Goal: Navigation & Orientation: Find specific page/section

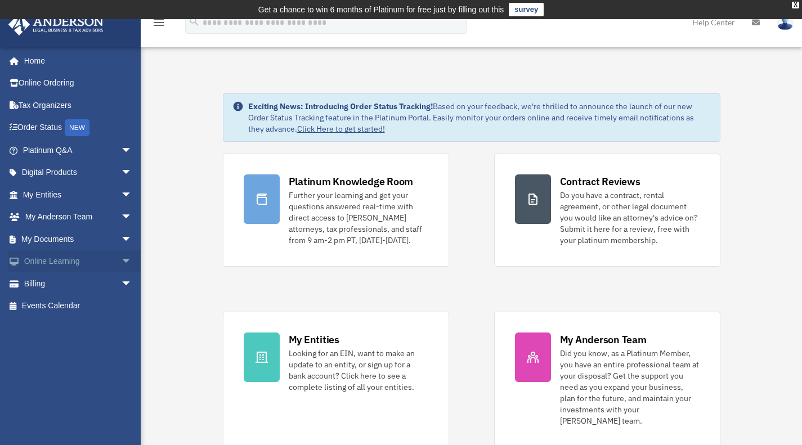
click at [63, 260] on link "Online Learning arrow_drop_down" at bounding box center [78, 262] width 141 height 23
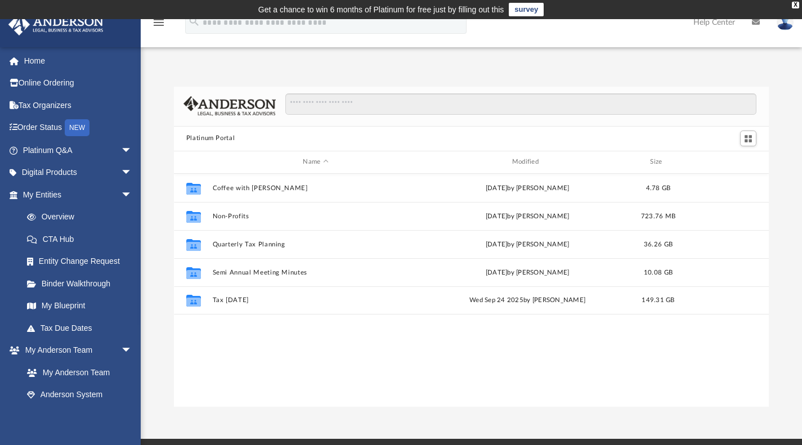
scroll to position [247, 587]
click at [59, 150] on link "Platinum Q&A arrow_drop_down" at bounding box center [78, 150] width 141 height 23
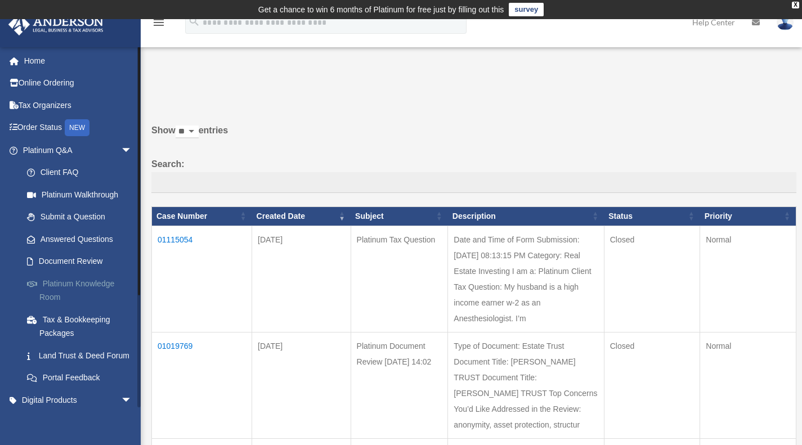
click at [71, 282] on link "Platinum Knowledge Room" at bounding box center [82, 290] width 133 height 36
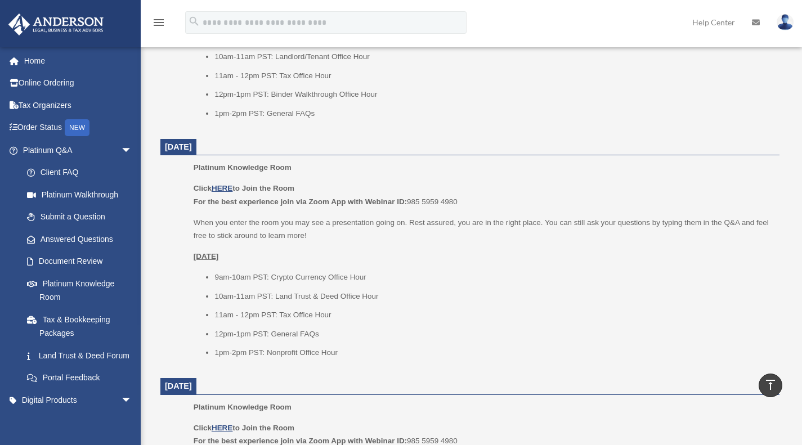
scroll to position [886, 0]
click at [65, 356] on link "Land Trust & Deed Forum" at bounding box center [82, 356] width 133 height 23
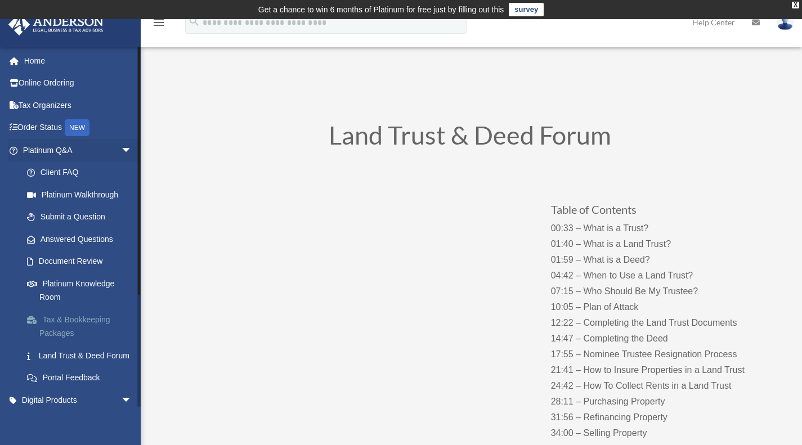
click at [63, 328] on link "Tax & Bookkeeping Packages" at bounding box center [82, 327] width 133 height 36
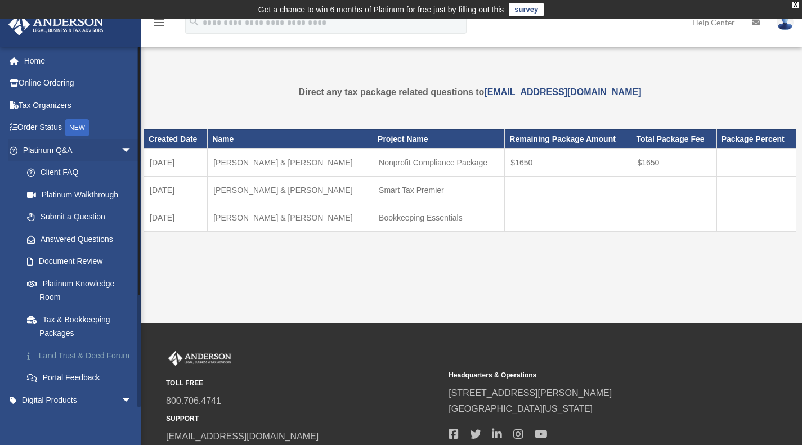
click at [57, 358] on link "Land Trust & Deed Forum" at bounding box center [82, 356] width 133 height 23
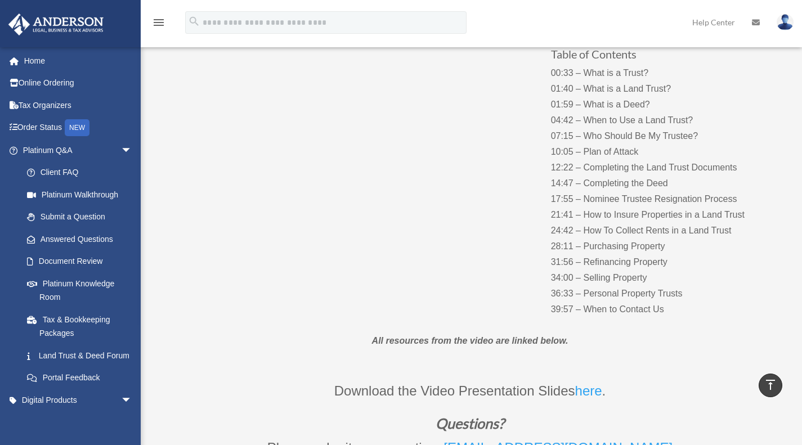
scroll to position [155, 0]
click at [592, 391] on link "here" at bounding box center [588, 394] width 27 height 21
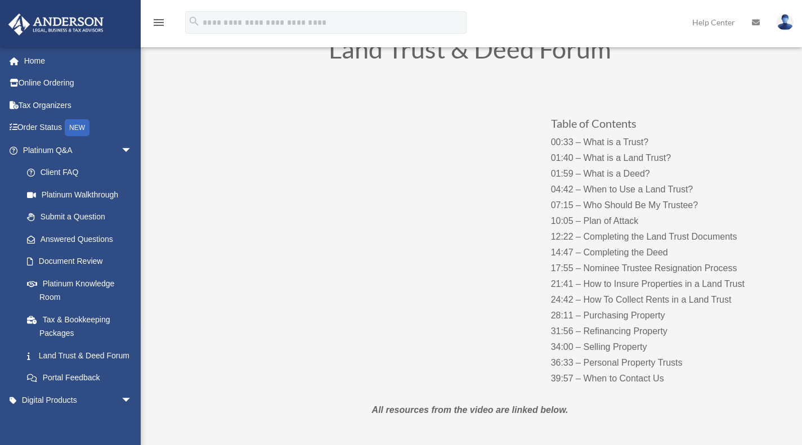
scroll to position [101, 0]
